Goal: Task Accomplishment & Management: Complete application form

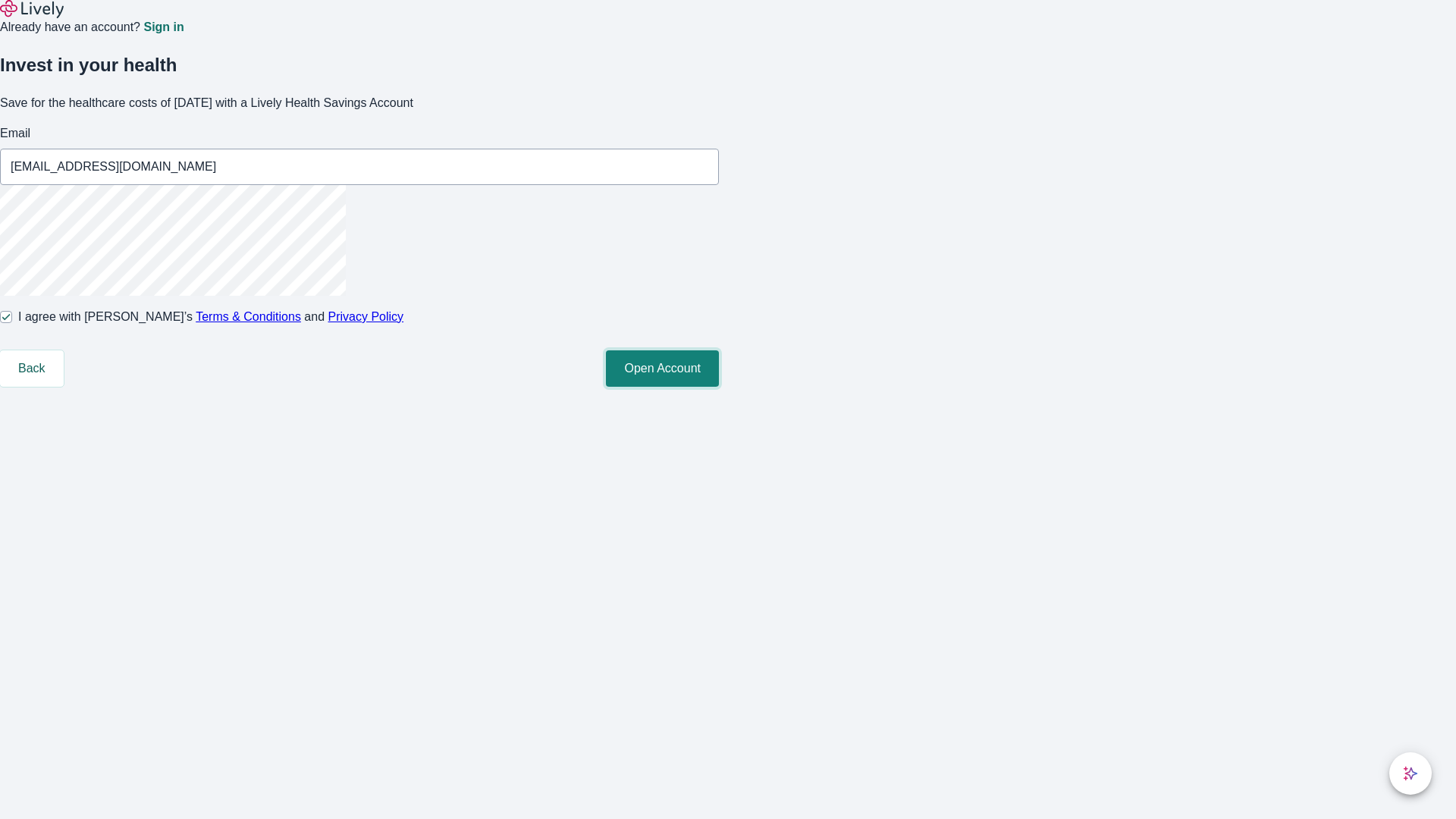
click at [719, 387] on button "Open Account" at bounding box center [662, 369] width 113 height 37
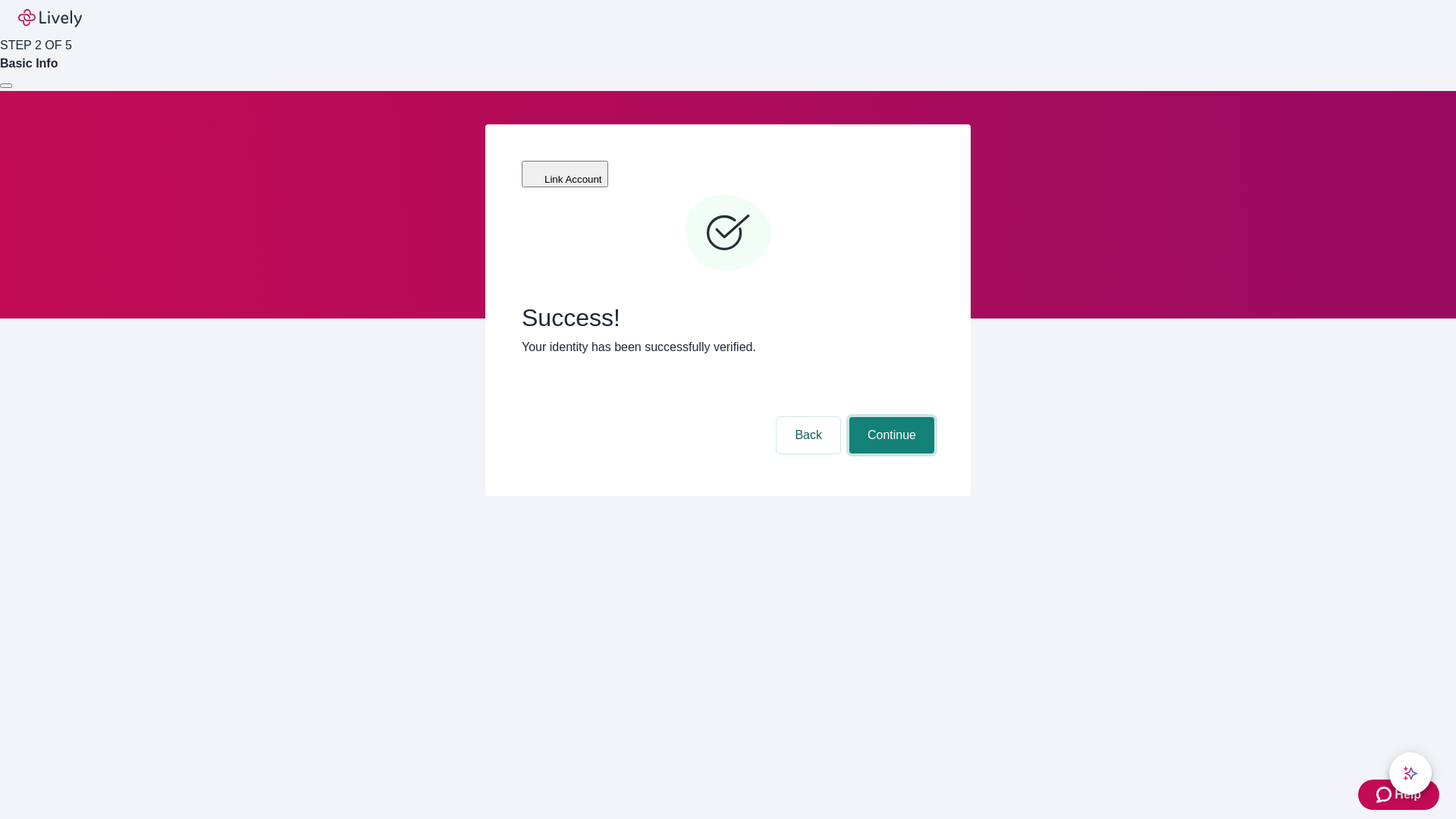
click at [890, 417] on button "Continue" at bounding box center [891, 435] width 85 height 37
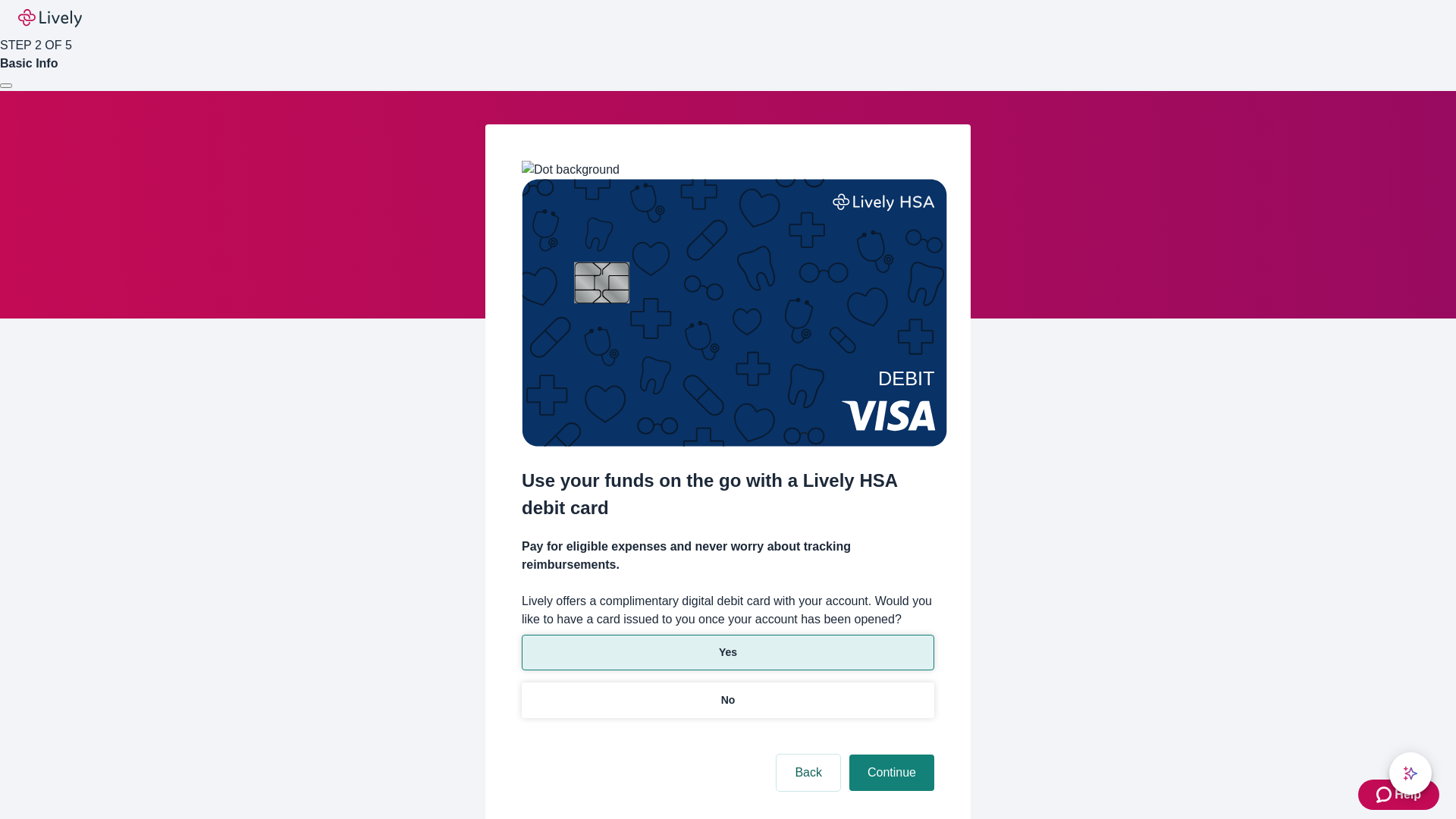
click at [727, 644] on p "Yes" at bounding box center [728, 653] width 18 height 16
click at [890, 755] on button "Continue" at bounding box center [891, 773] width 85 height 37
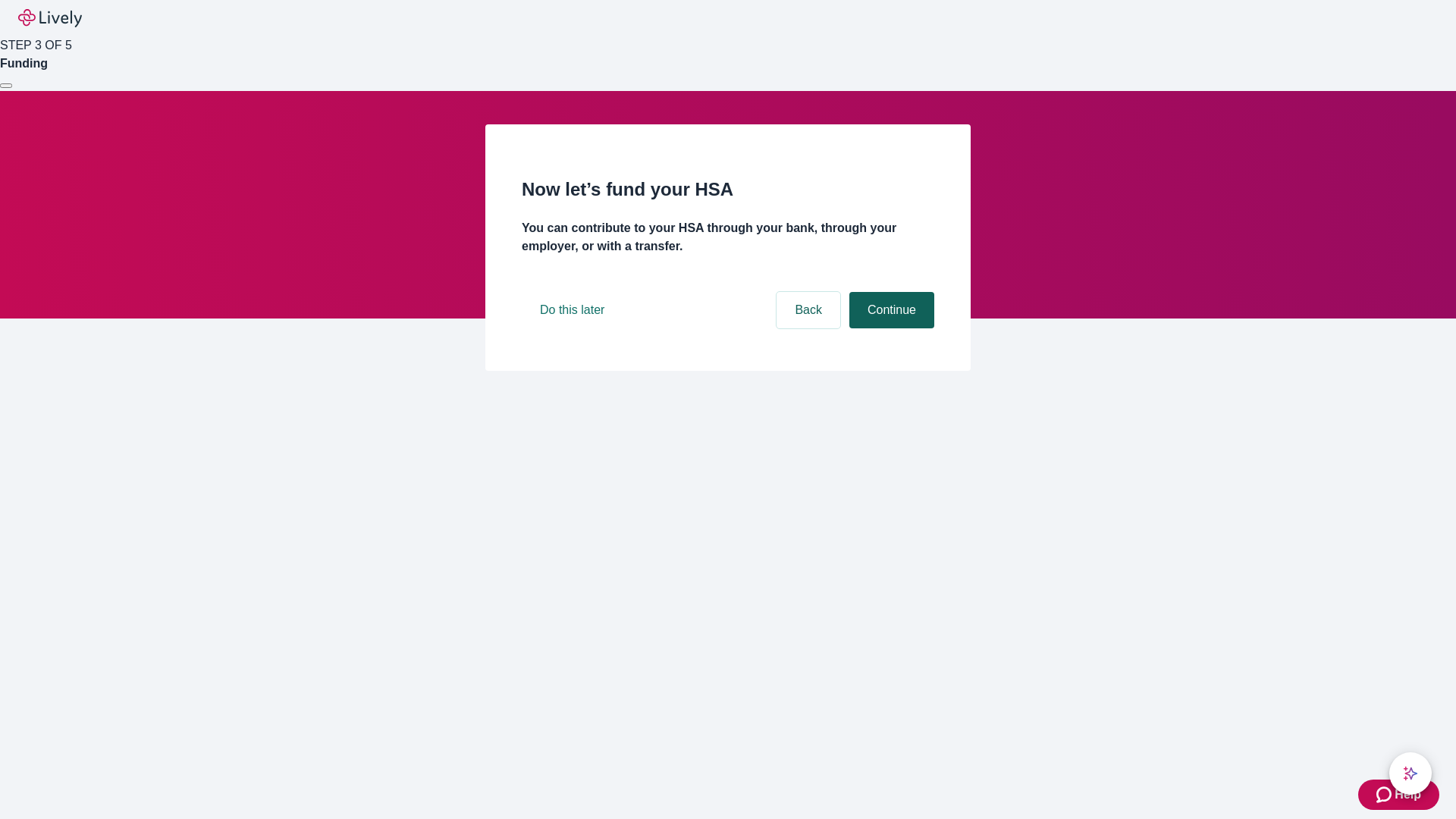
click at [890, 329] on button "Continue" at bounding box center [891, 310] width 85 height 37
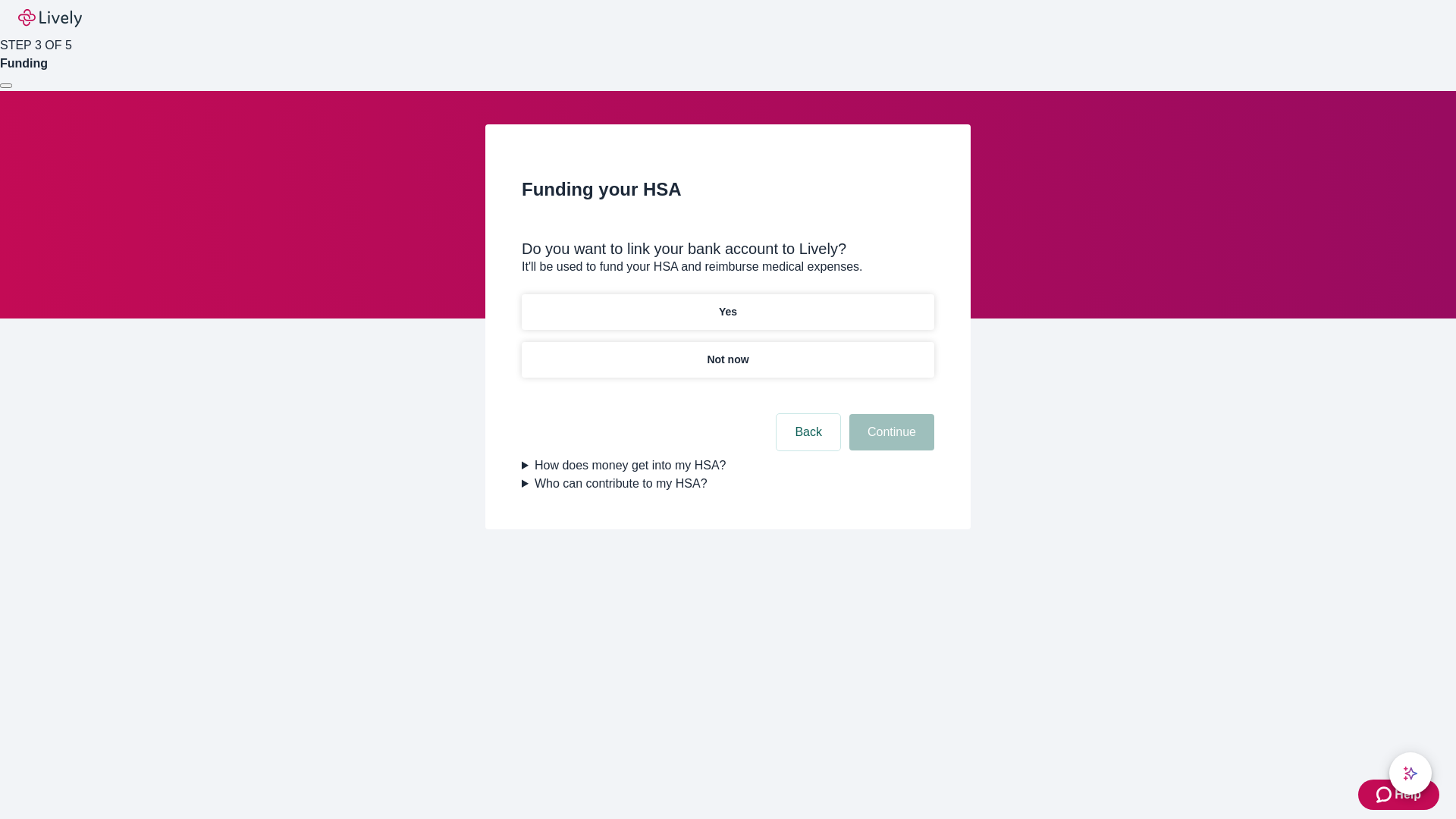
click at [727, 304] on p "Yes" at bounding box center [728, 313] width 18 height 16
click at [890, 414] on button "Continue" at bounding box center [891, 432] width 85 height 37
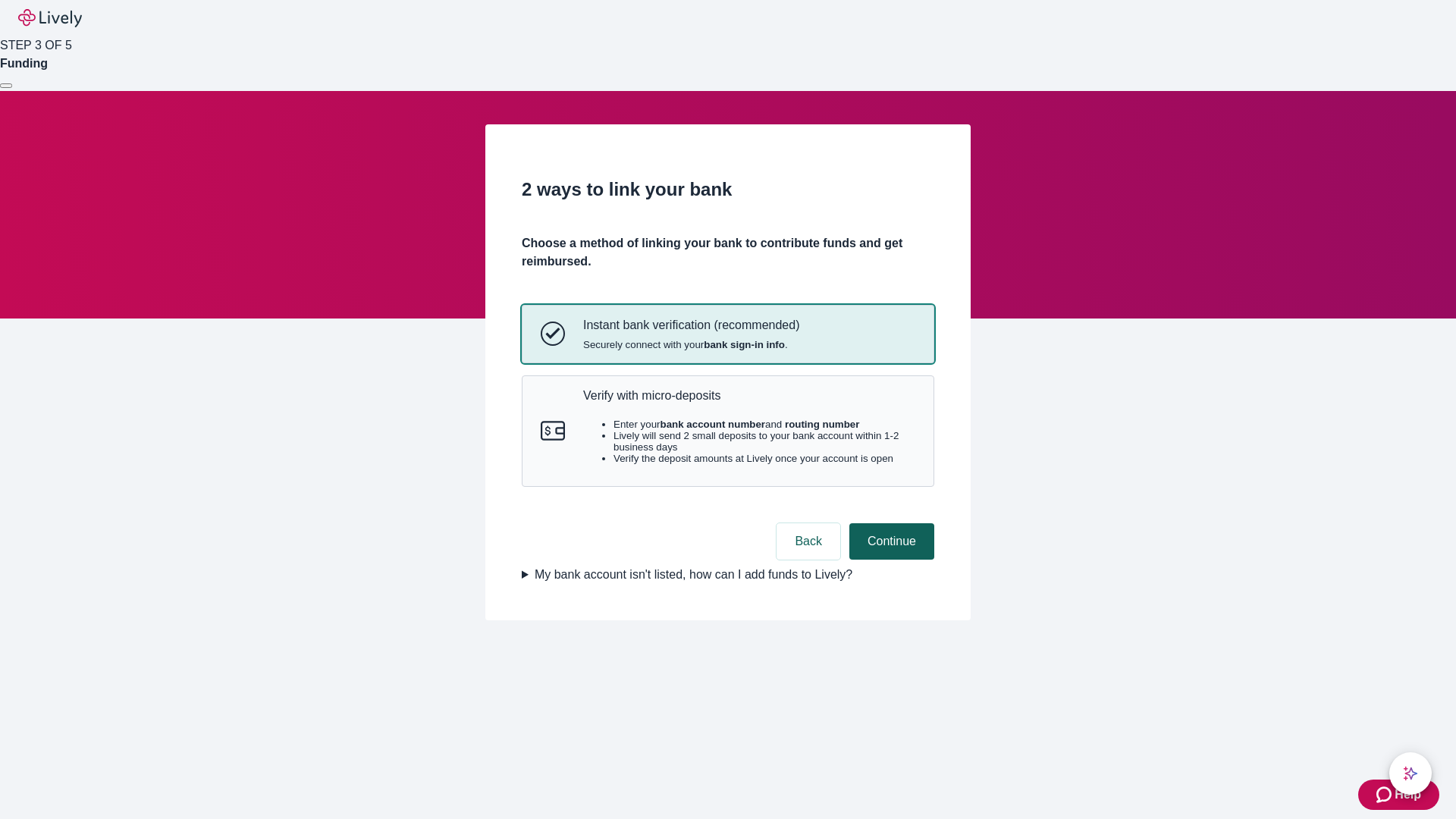
click at [748, 403] on p "Verify with micro-deposits" at bounding box center [749, 395] width 332 height 15
click at [890, 560] on button "Continue" at bounding box center [891, 541] width 85 height 37
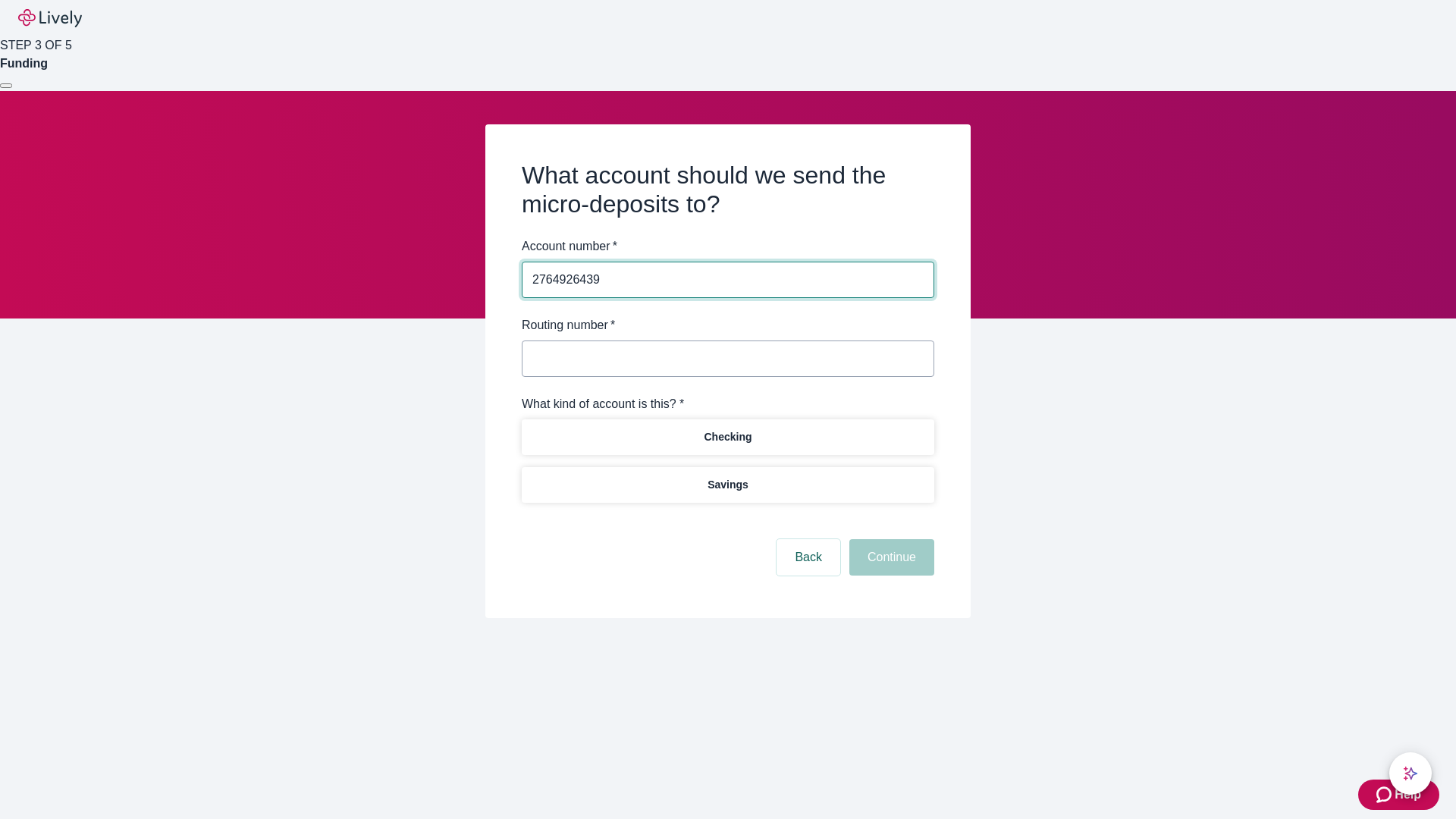
type input "2764926439"
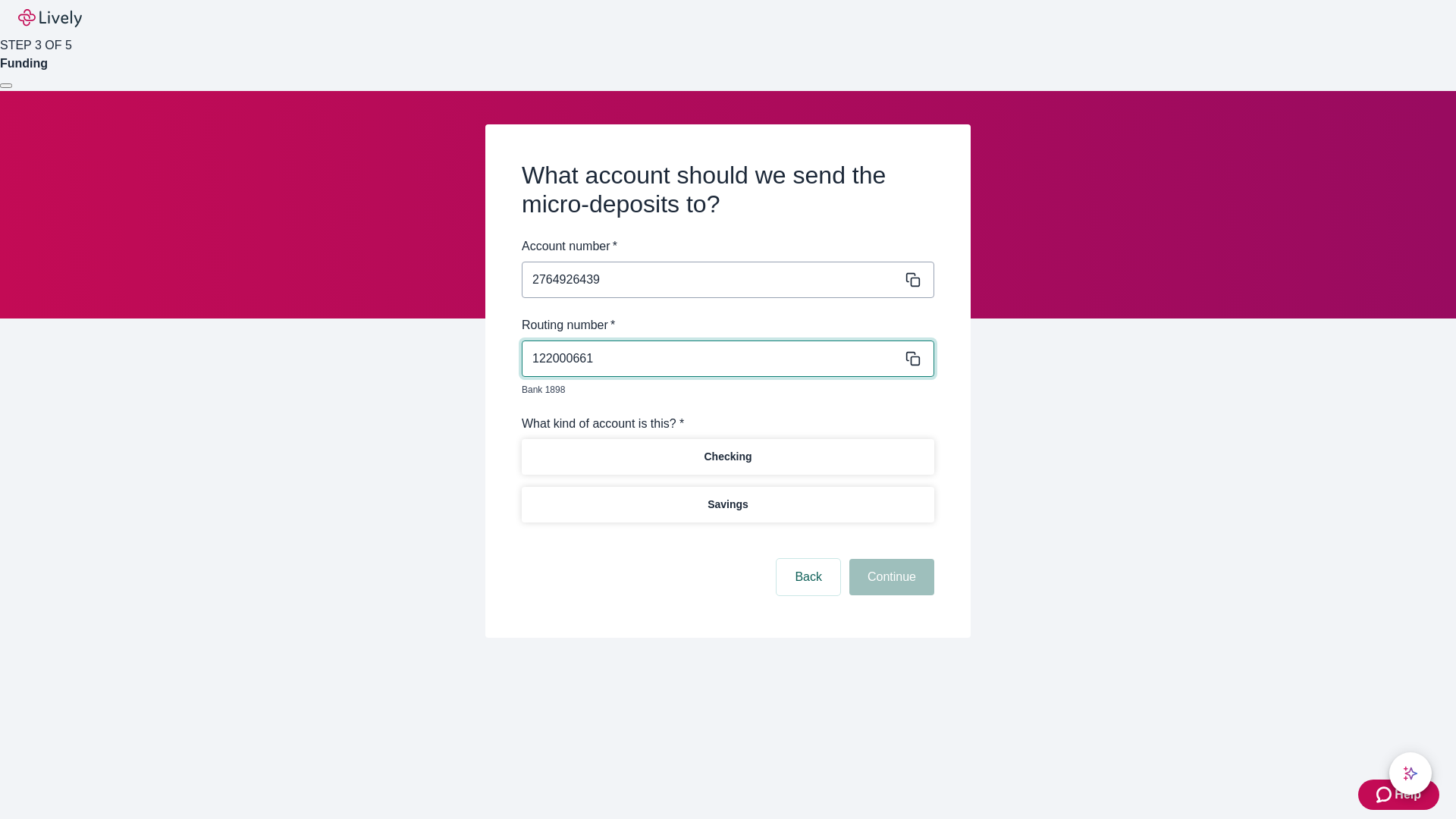
type input "122000661"
click at [727, 449] on p "Checking" at bounding box center [727, 457] width 48 height 16
click at [890, 560] on button "Continue" at bounding box center [891, 577] width 85 height 37
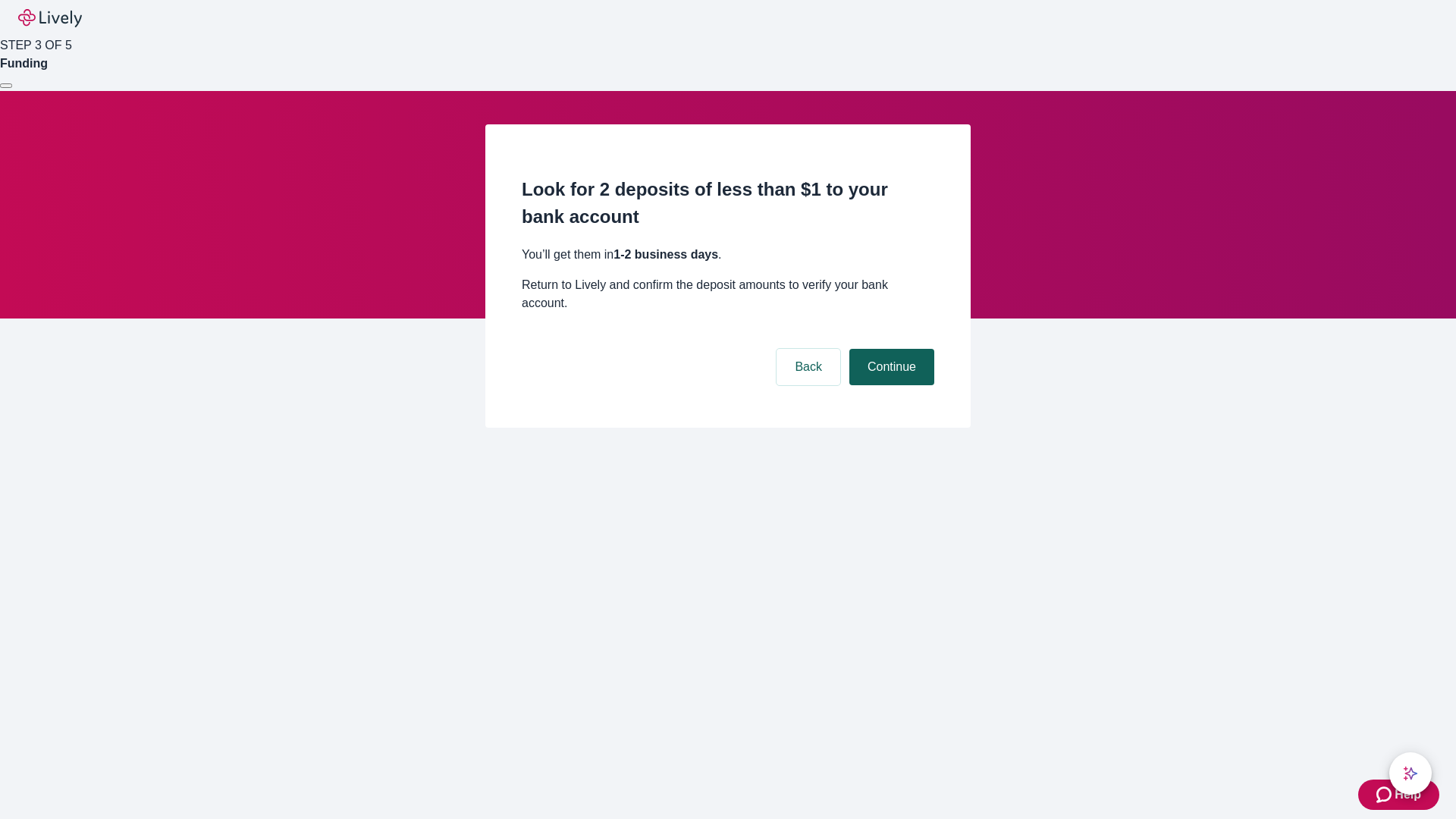
click at [890, 349] on button "Continue" at bounding box center [891, 367] width 85 height 37
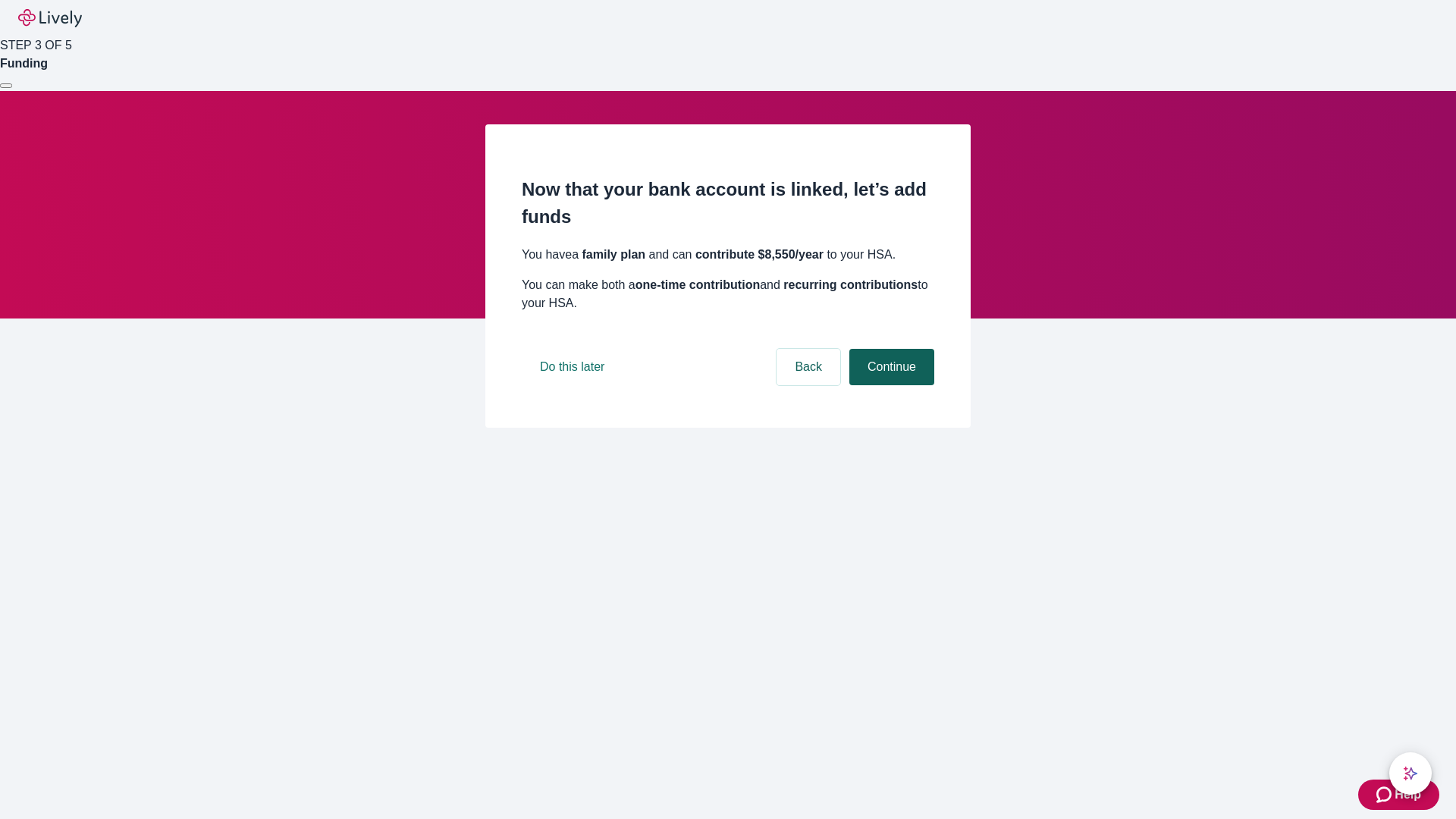
click at [890, 386] on button "Continue" at bounding box center [891, 367] width 85 height 37
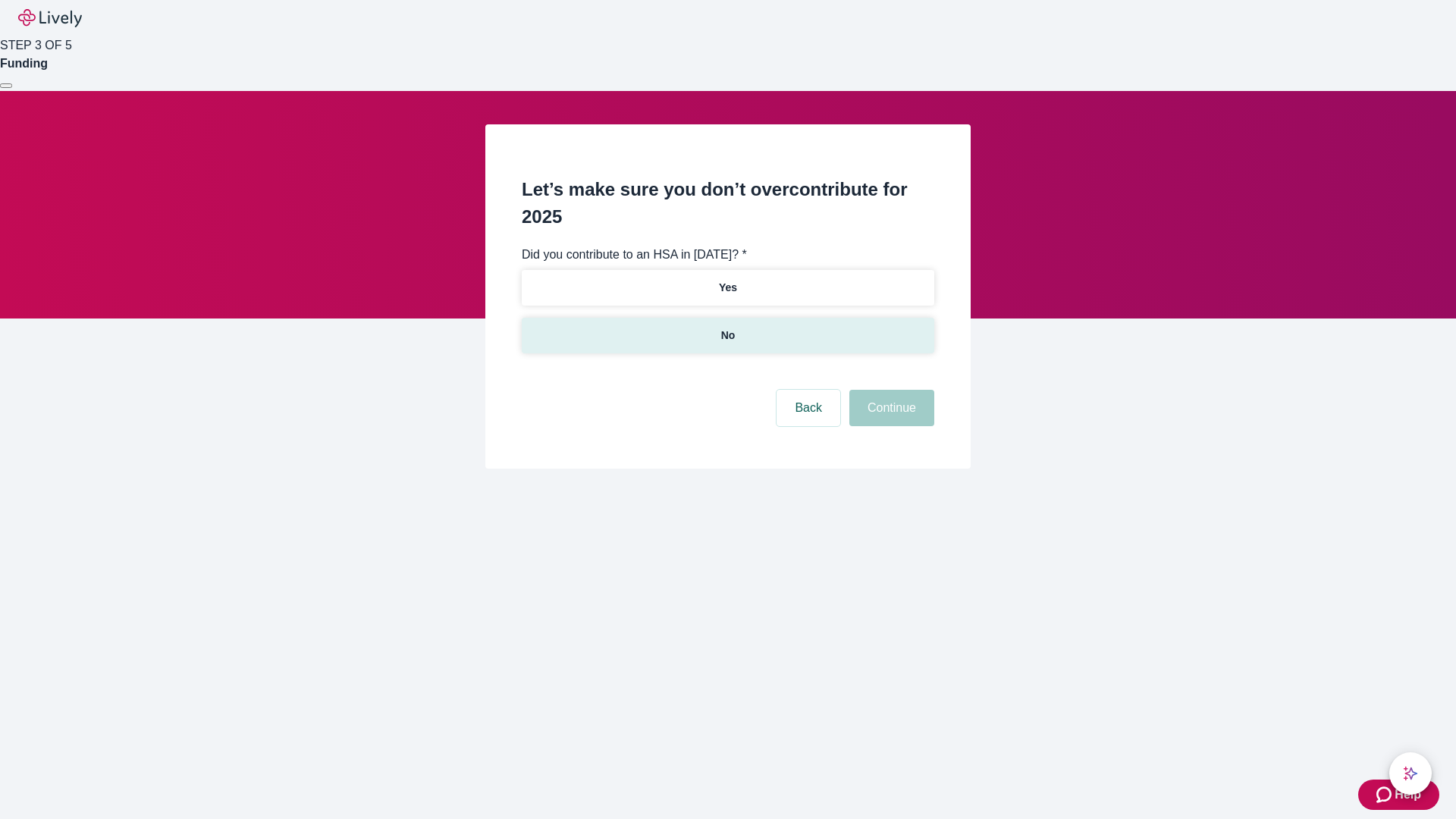
click at [727, 328] on p "No" at bounding box center [729, 336] width 15 height 16
click at [890, 390] on button "Continue" at bounding box center [891, 407] width 85 height 37
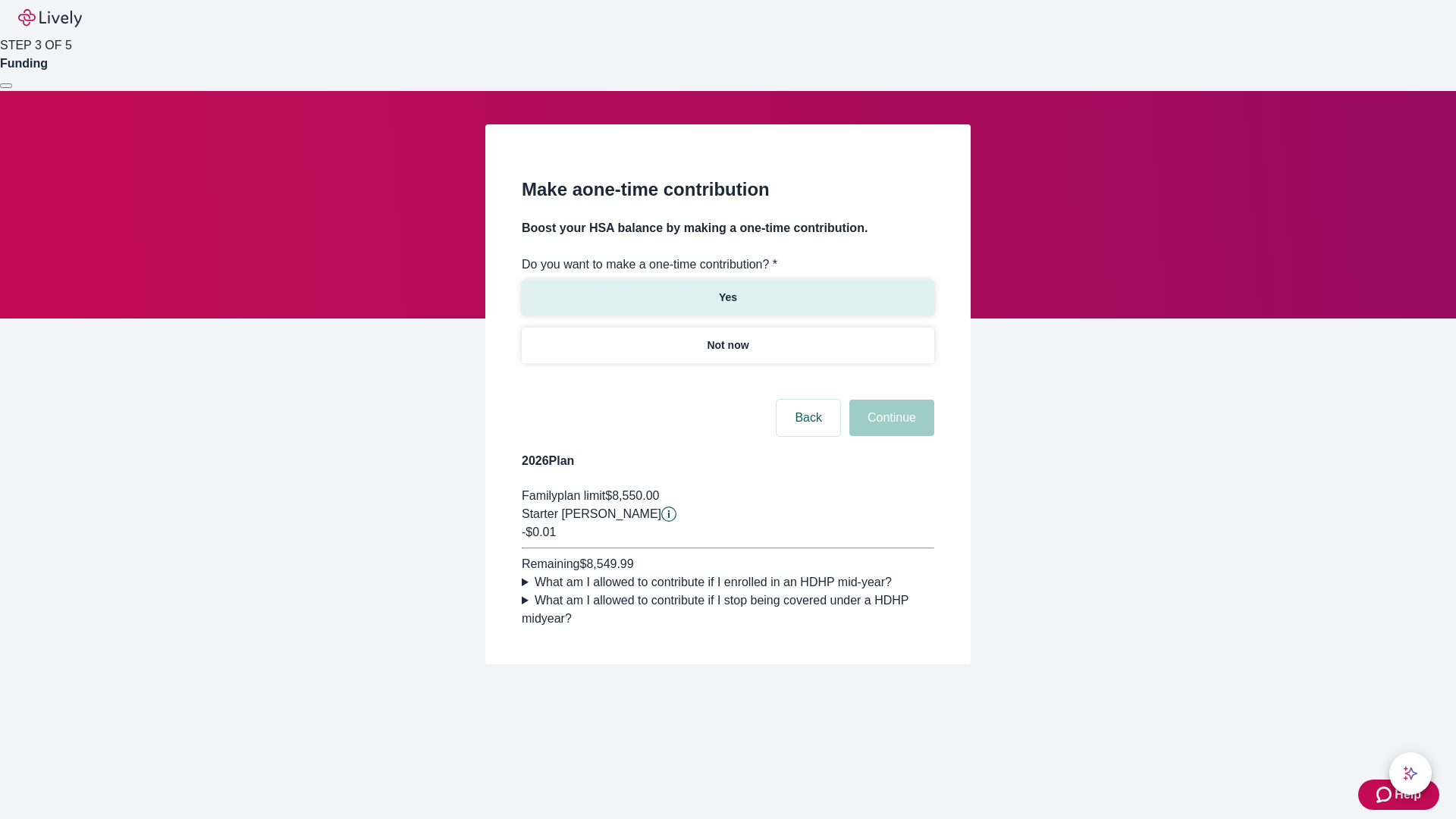
click at [727, 290] on p "Yes" at bounding box center [728, 298] width 18 height 16
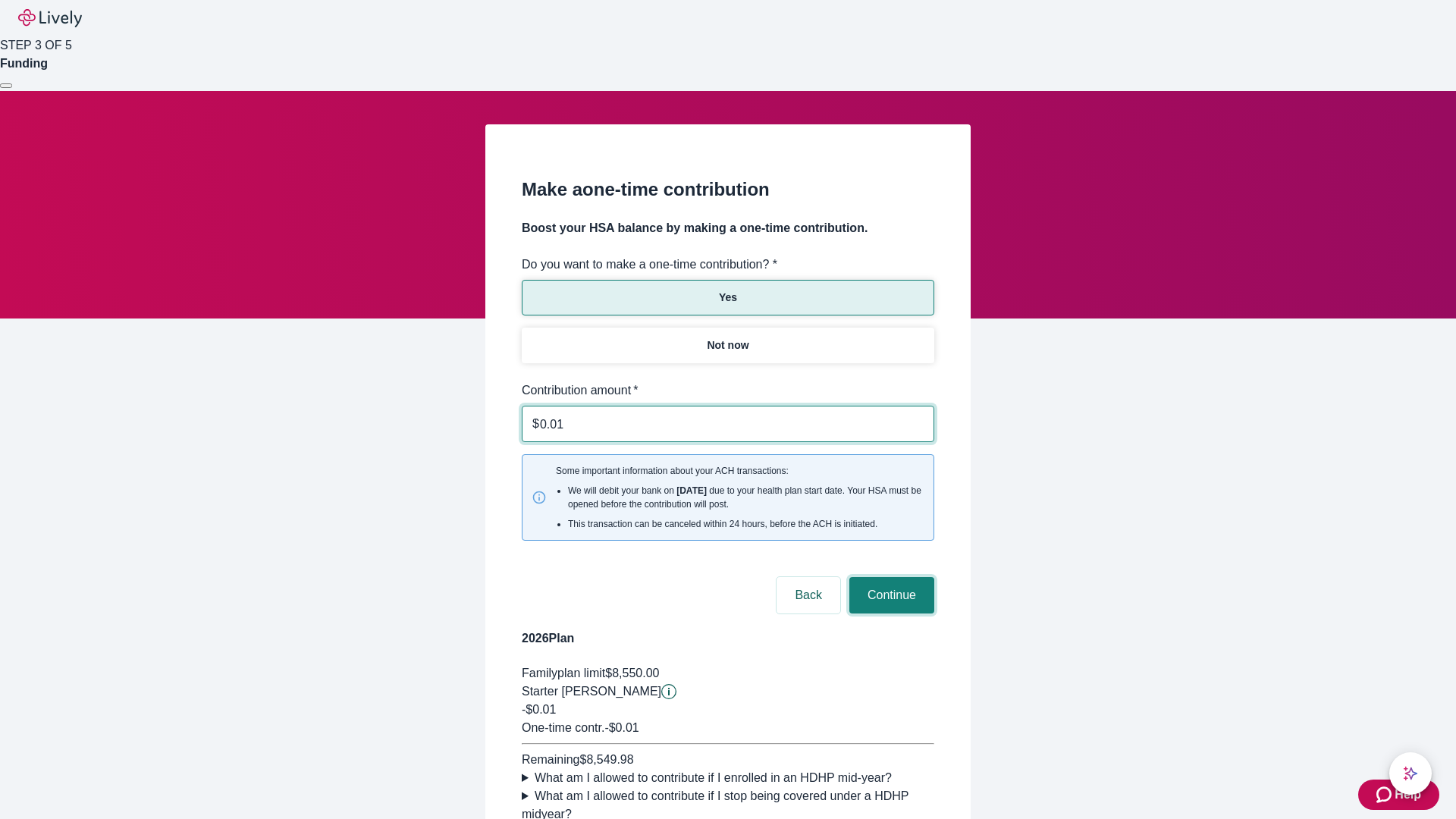
click at [890, 577] on button "Continue" at bounding box center [891, 595] width 85 height 37
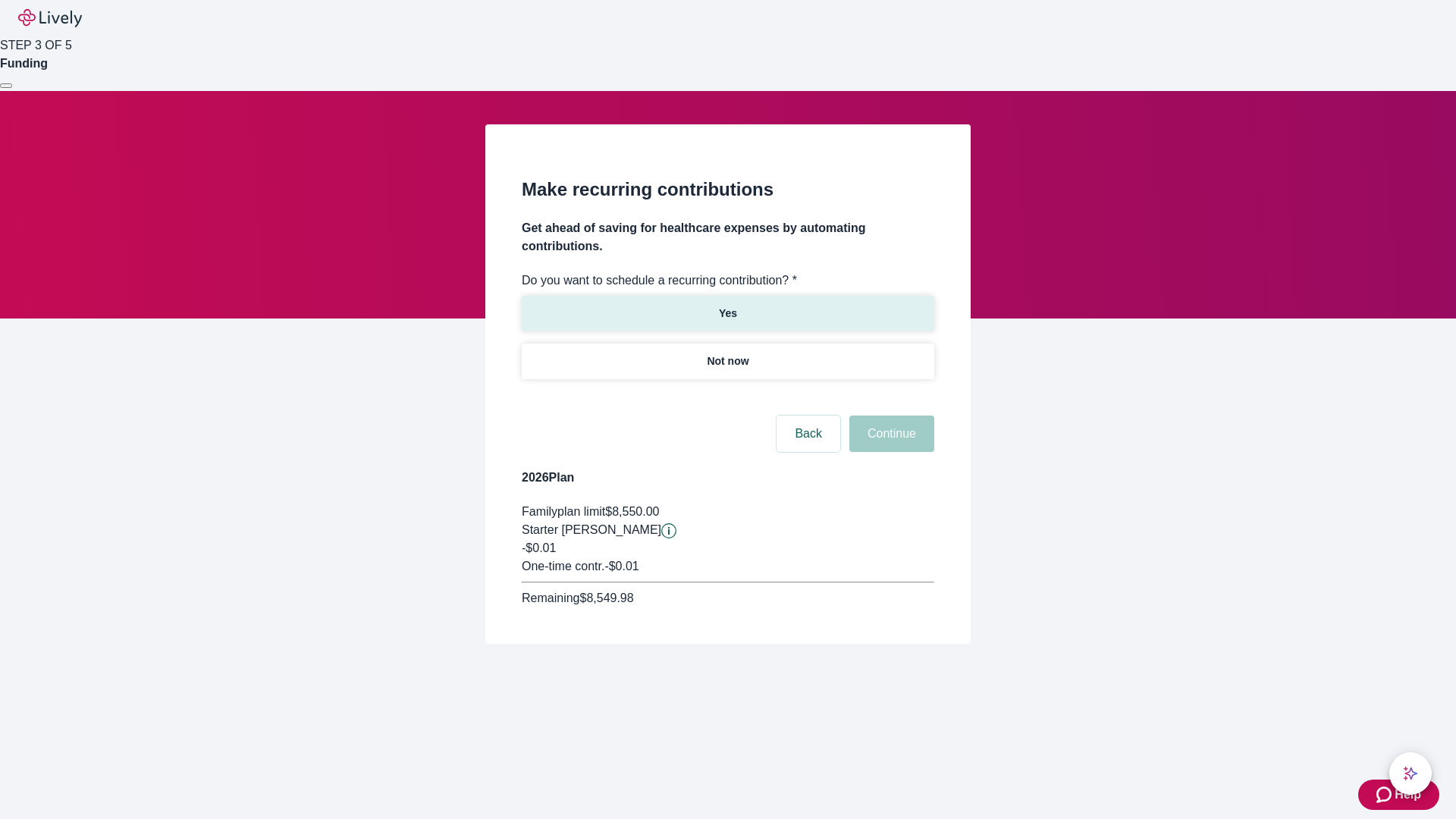
click at [727, 306] on p "Yes" at bounding box center [728, 314] width 18 height 16
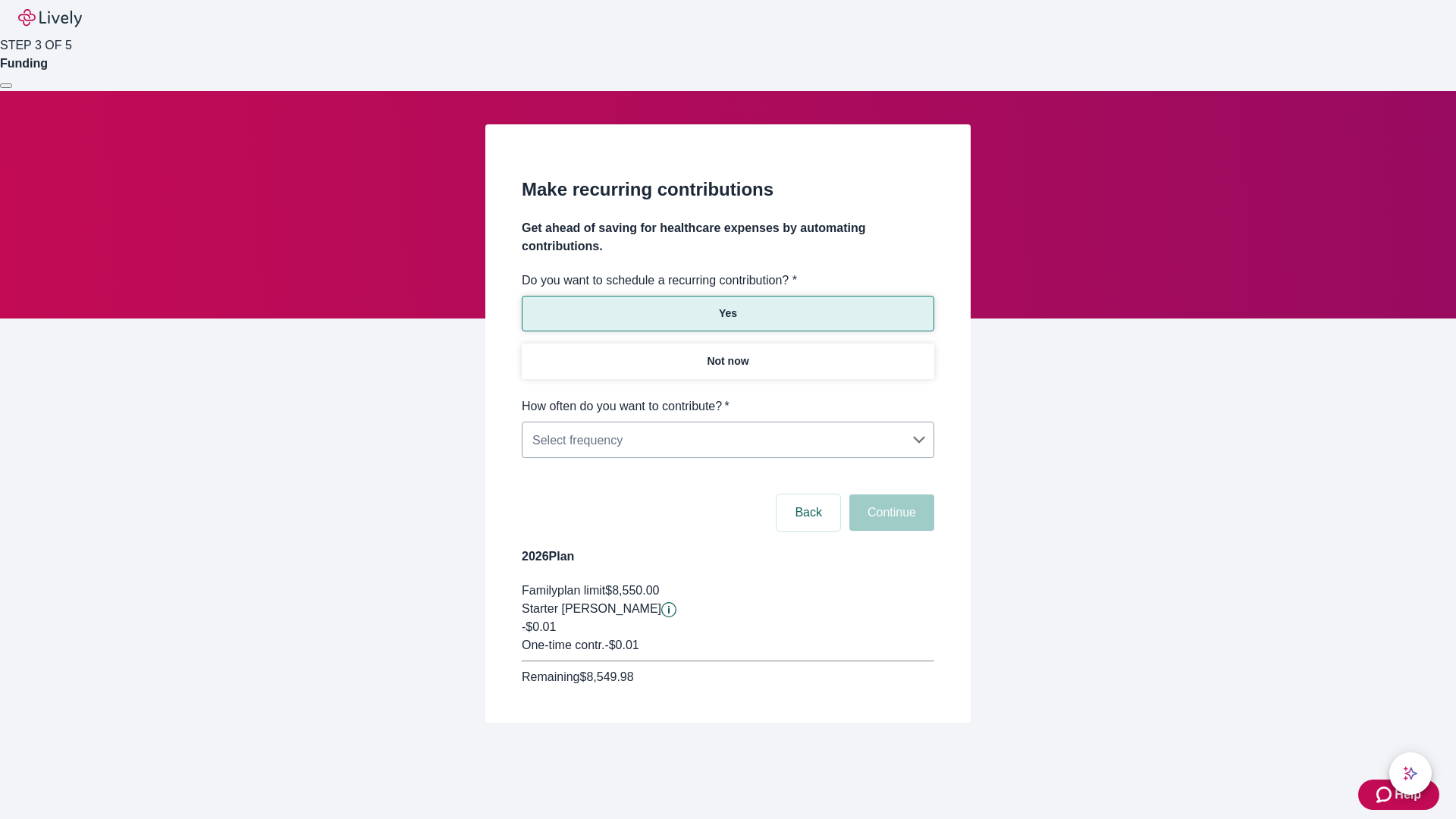
click at [727, 398] on body "Help STEP 3 OF 5 Funding Make recurring contributions Get ahead of saving for h…" at bounding box center [728, 398] width 1456 height 795
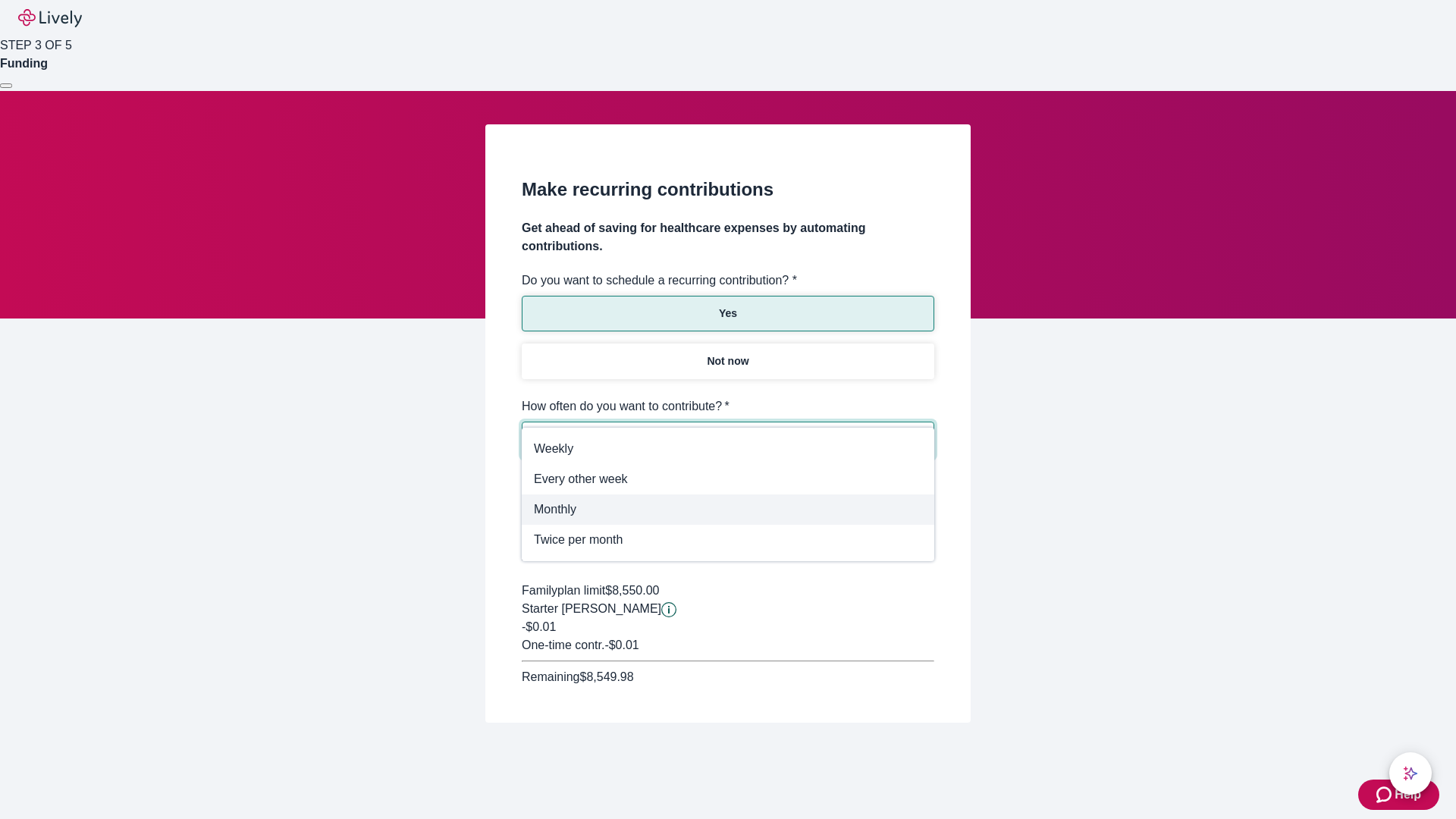
click at [728, 510] on span "Monthly" at bounding box center [728, 510] width 388 height 18
type input "Monthly"
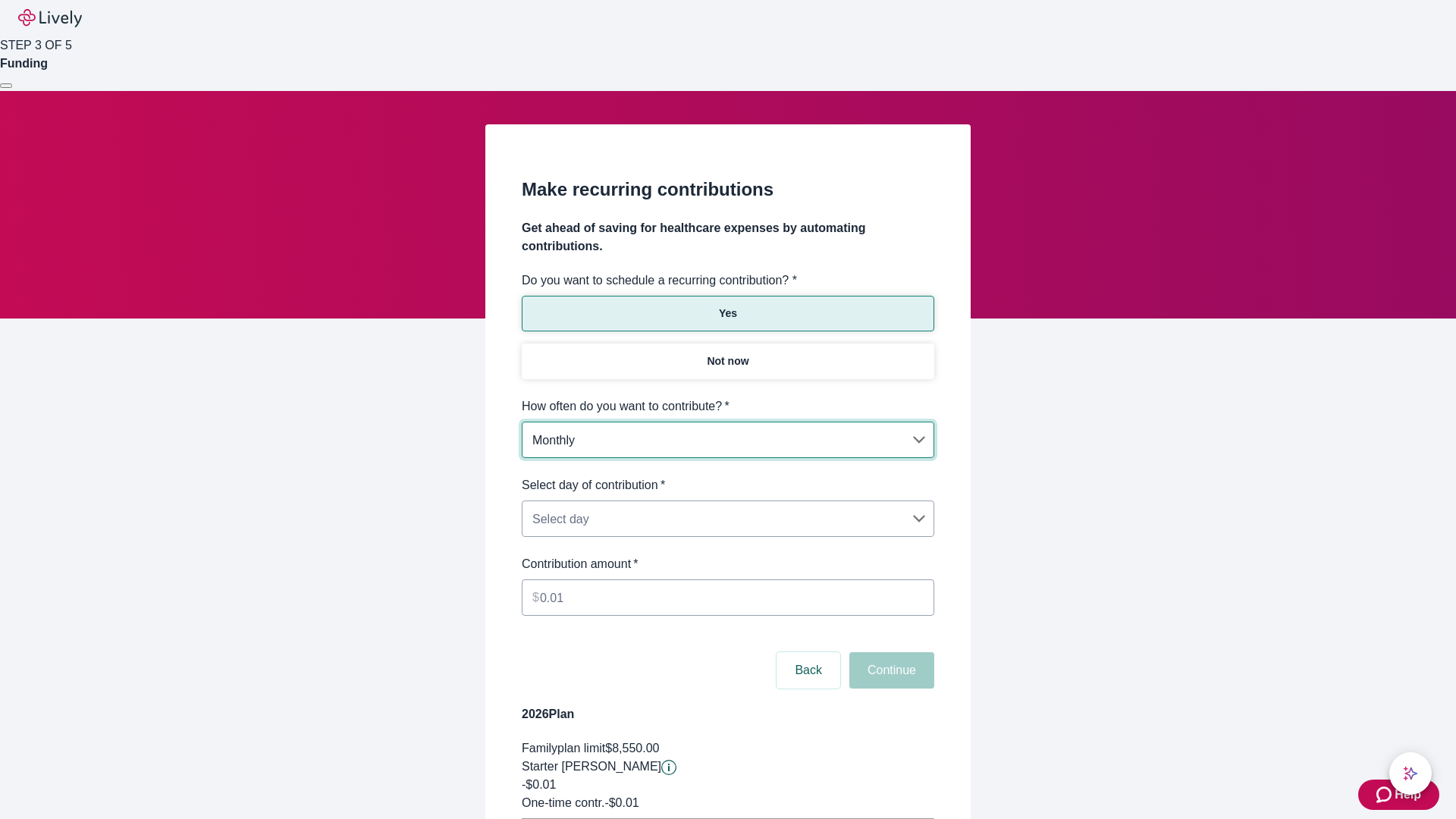
click at [727, 476] on body "Help STEP 3 OF 5 Funding Make recurring contributions Get ahead of saving for h…" at bounding box center [728, 476] width 1456 height 953
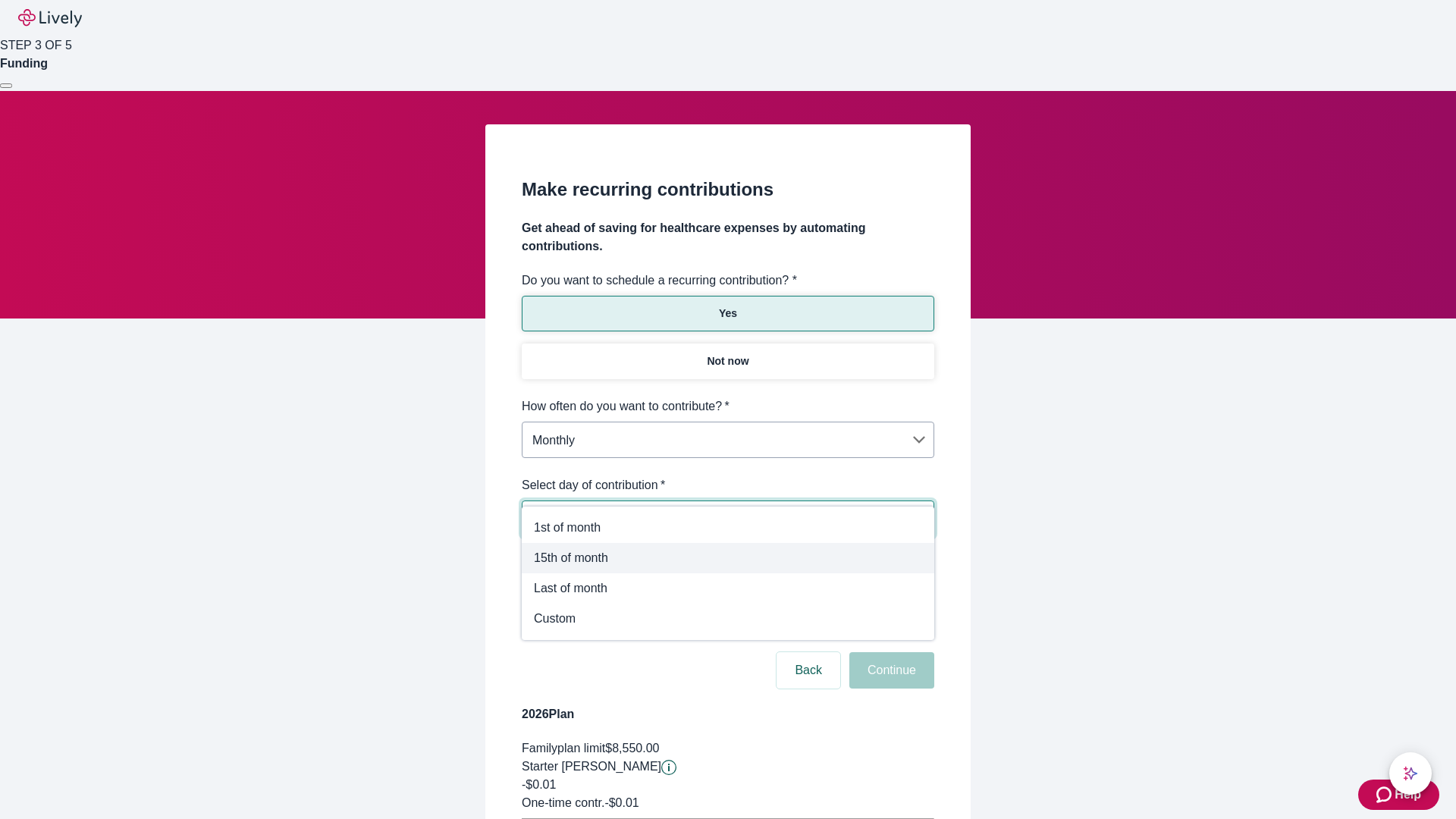
click at [728, 558] on span "15th of month" at bounding box center [728, 558] width 388 height 18
type input "Monthly15th"
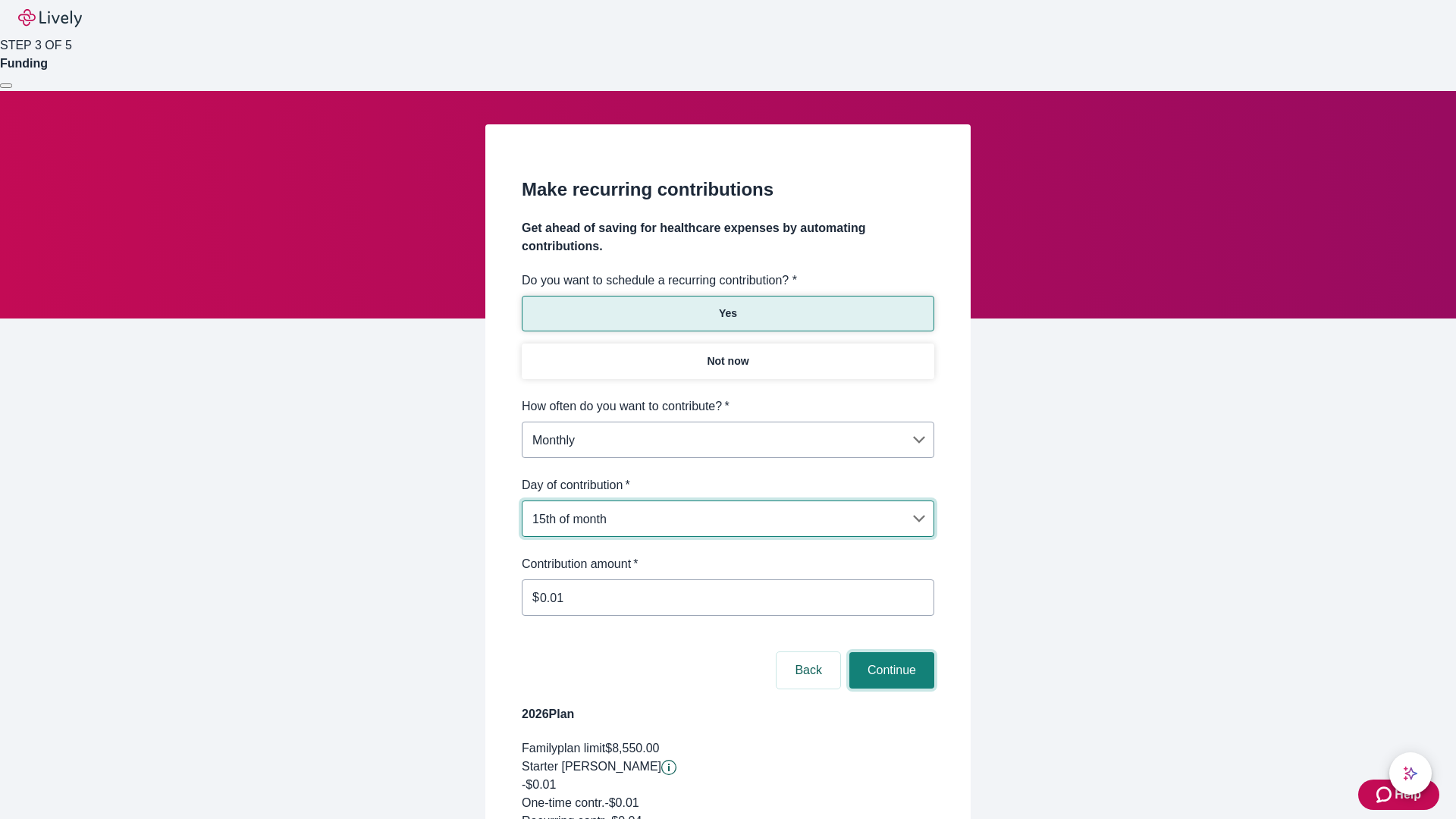
click at [890, 653] on button "Continue" at bounding box center [891, 670] width 85 height 37
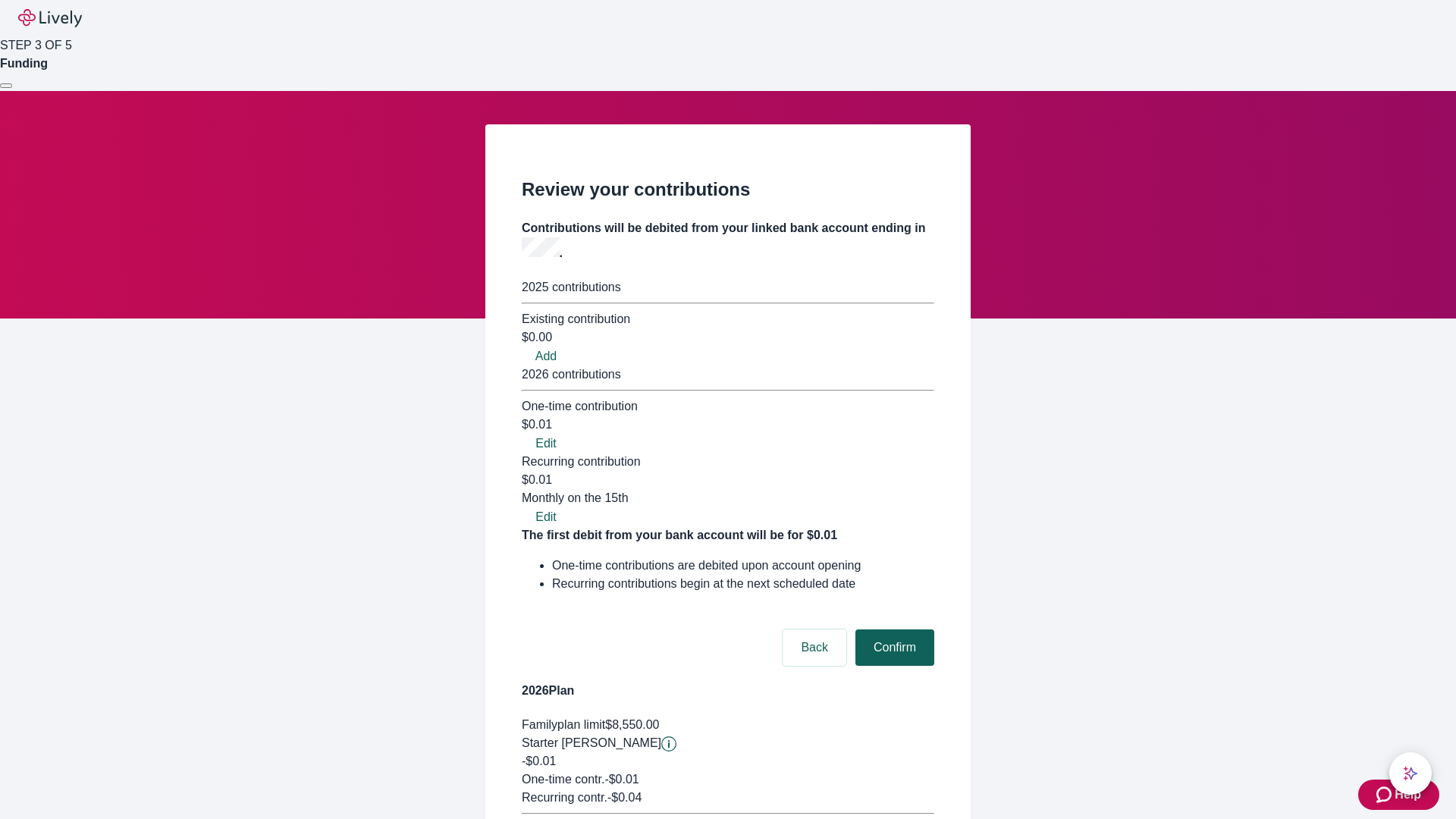
click at [893, 630] on button "Confirm" at bounding box center [894, 648] width 79 height 37
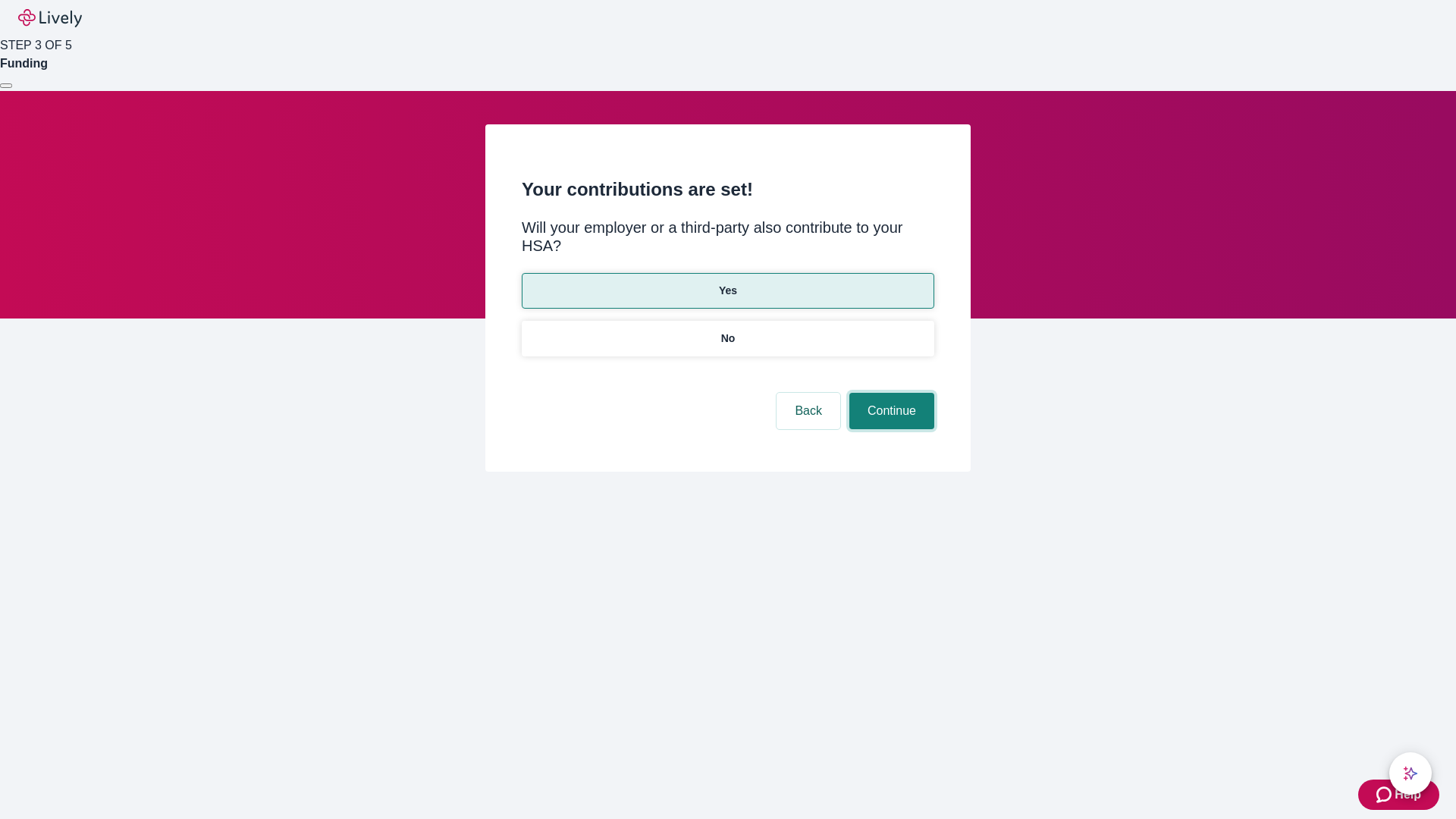
click at [890, 393] on button "Continue" at bounding box center [891, 411] width 85 height 37
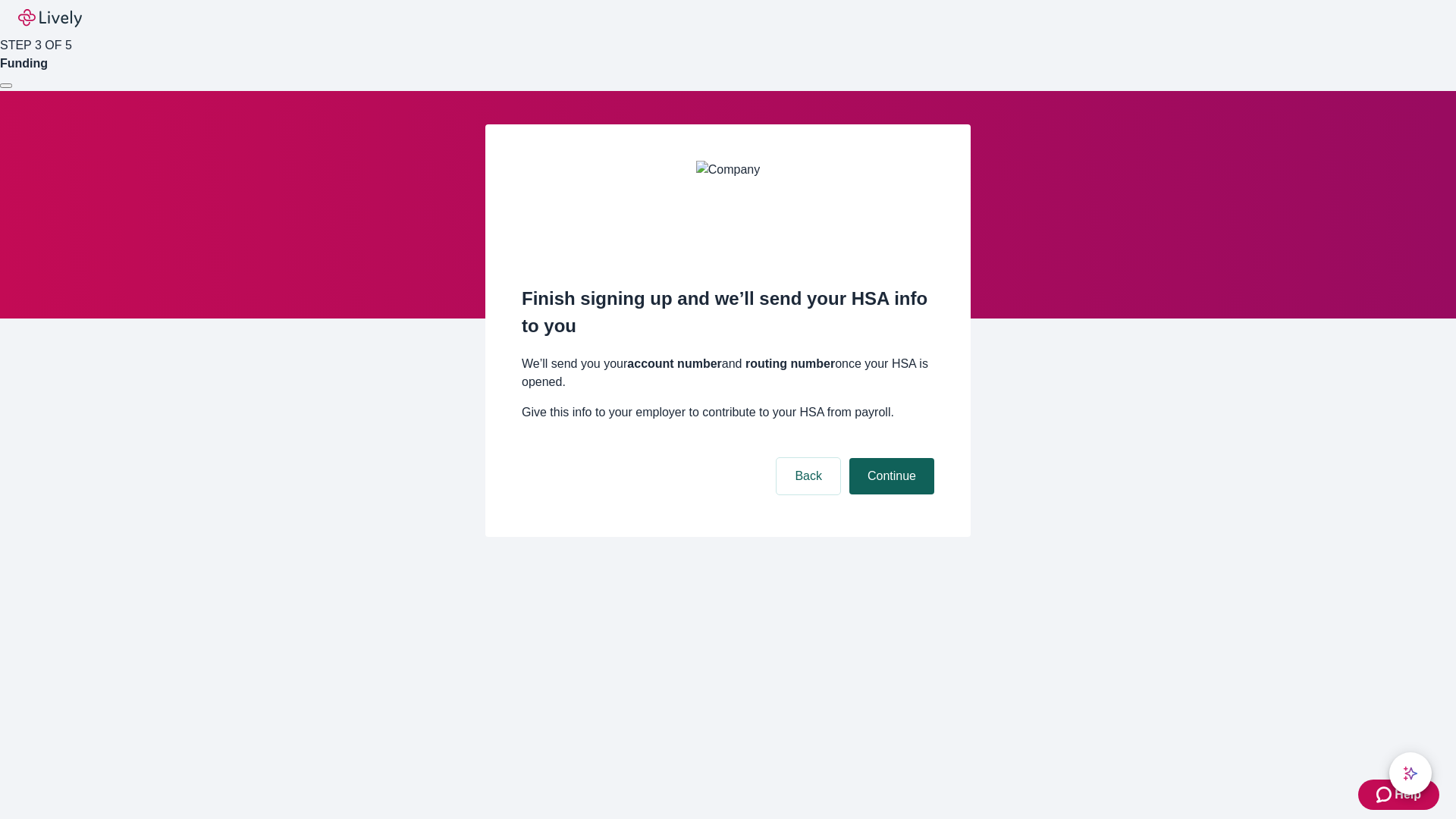
click at [890, 458] on button "Continue" at bounding box center [891, 476] width 85 height 37
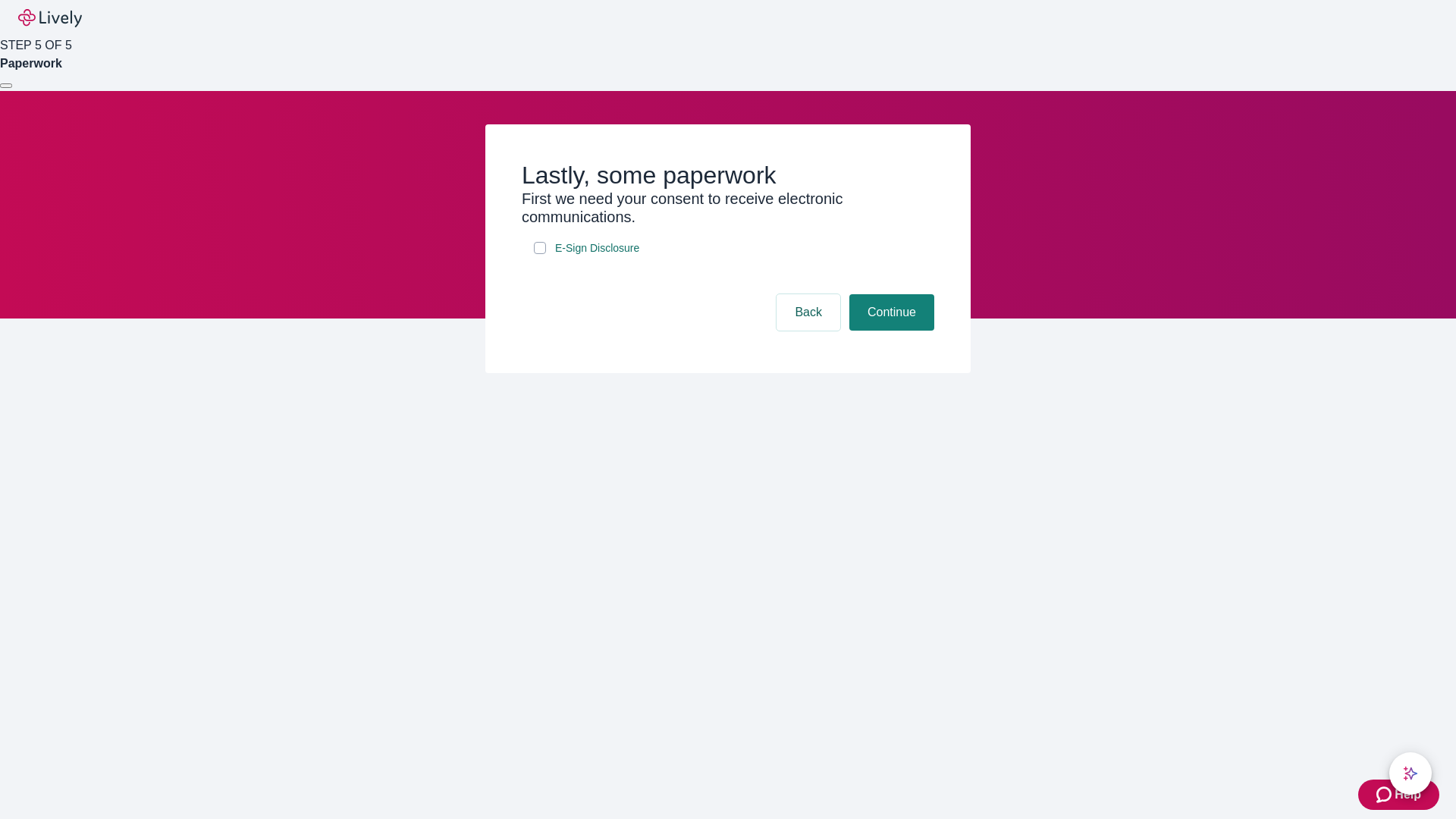
click at [540, 254] on input "E-Sign Disclosure" at bounding box center [540, 248] width 12 height 12
checkbox input "true"
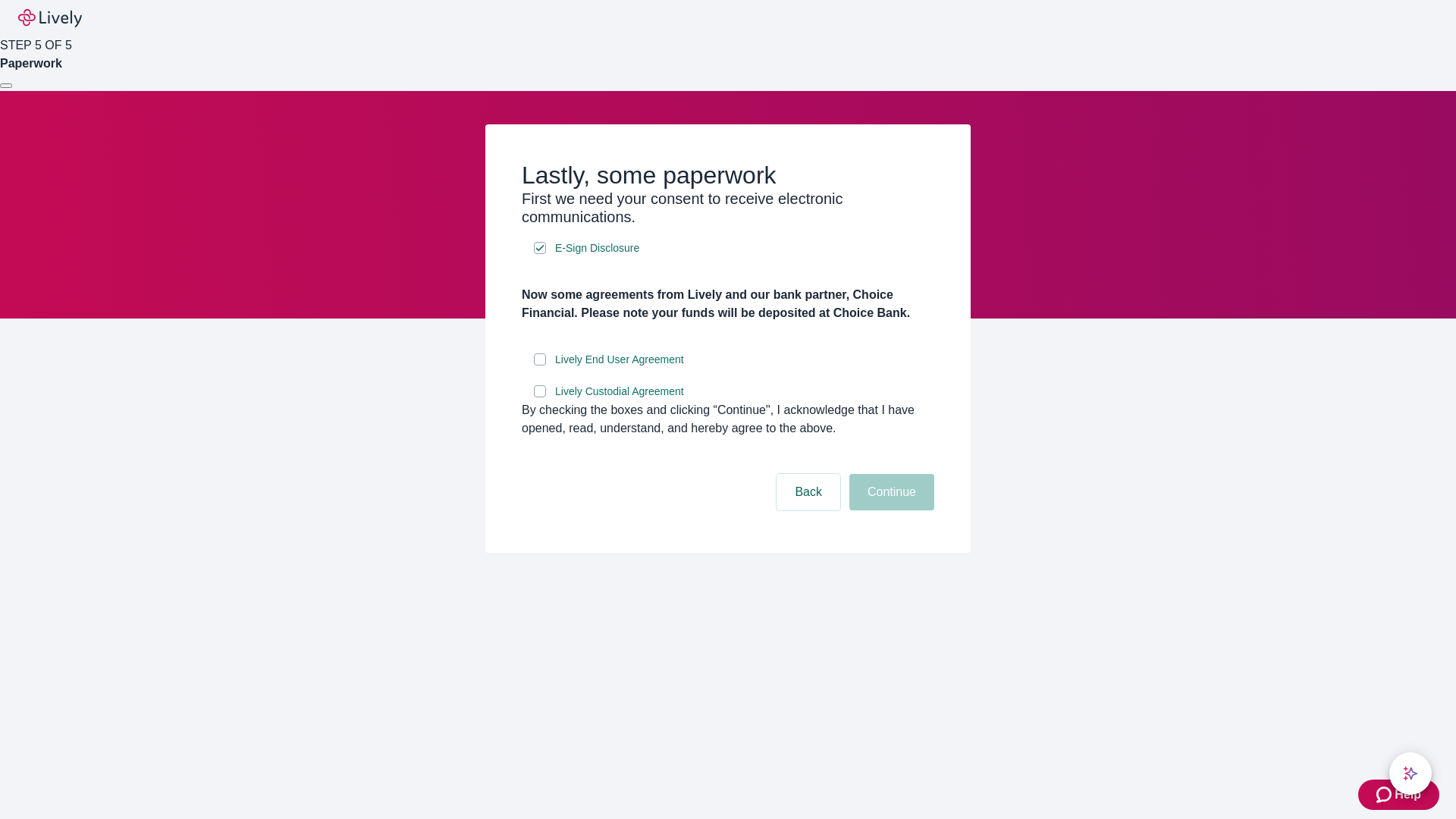
click at [540, 365] on input "Lively End User Agreement" at bounding box center [540, 359] width 12 height 12
checkbox input "true"
click at [540, 398] on input "Lively Custodial Agreement" at bounding box center [540, 391] width 12 height 12
checkbox input "true"
click at [890, 511] on button "Continue" at bounding box center [891, 492] width 85 height 37
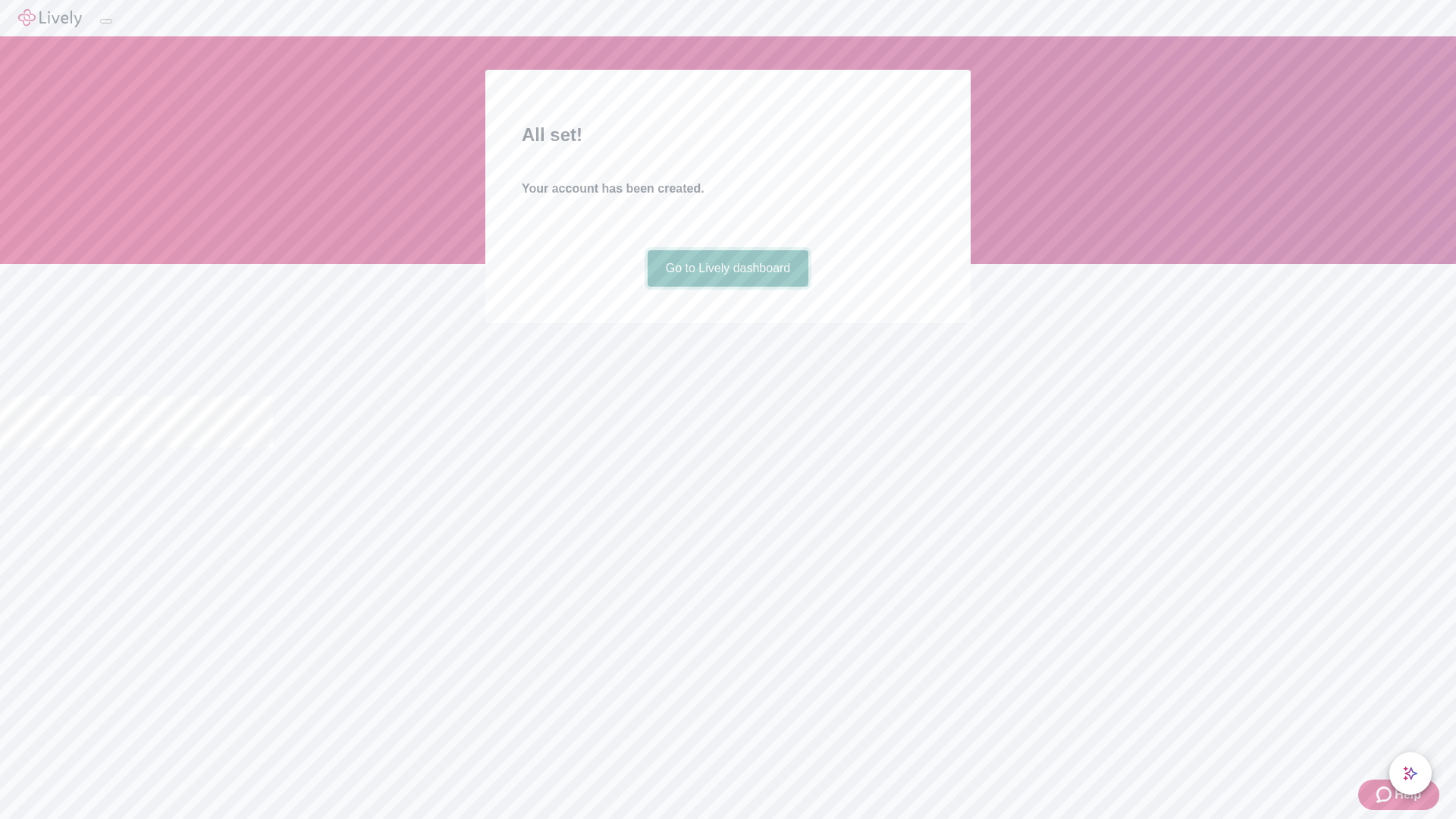
click at [727, 287] on link "Go to Lively dashboard" at bounding box center [728, 268] width 162 height 37
